Goal: Navigation & Orientation: Find specific page/section

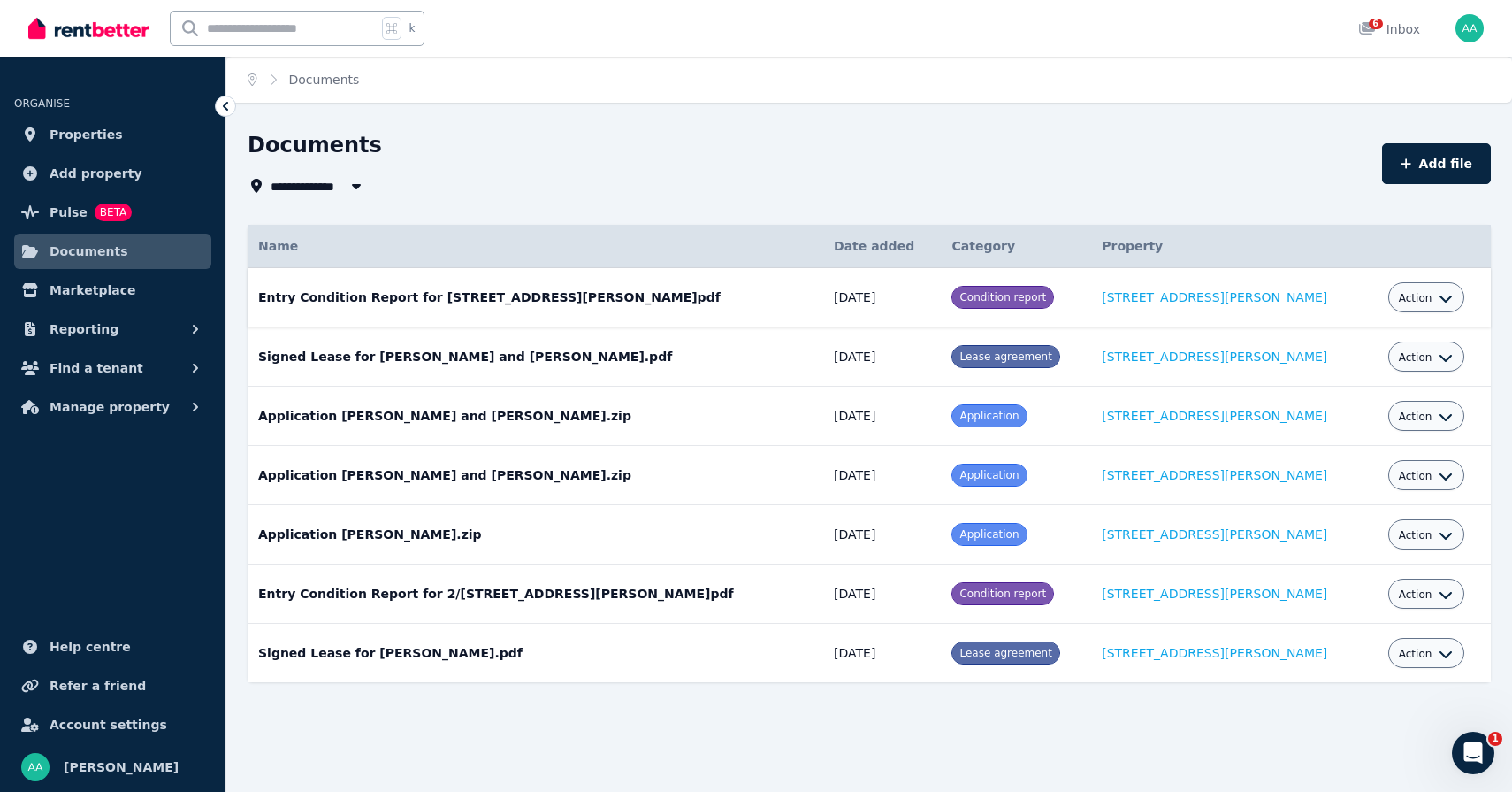
click at [1405, 296] on button "Action" at bounding box center [1425, 299] width 55 height 14
click at [1163, 166] on div "**********" at bounding box center [810, 163] width 1124 height 65
